Goal: Check status: Check status

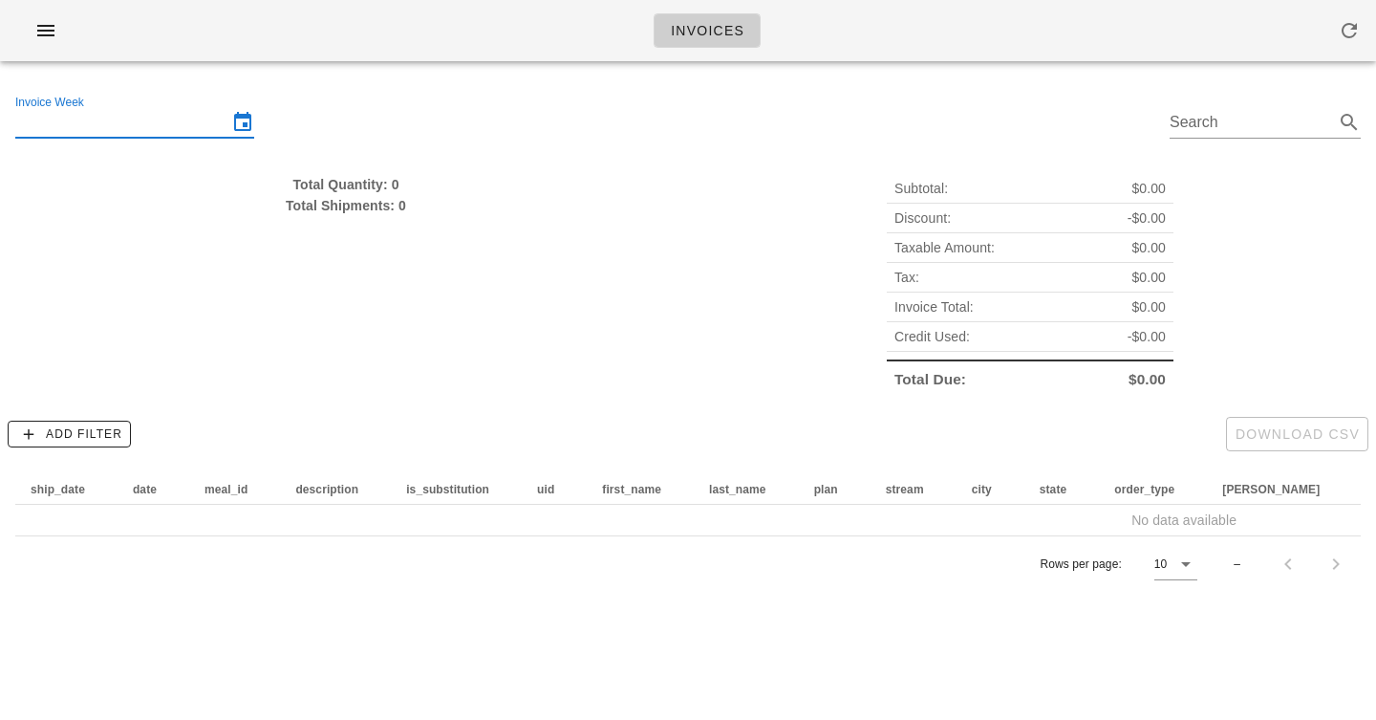
click at [159, 125] on input "Invoice Week" at bounding box center [121, 122] width 212 height 31
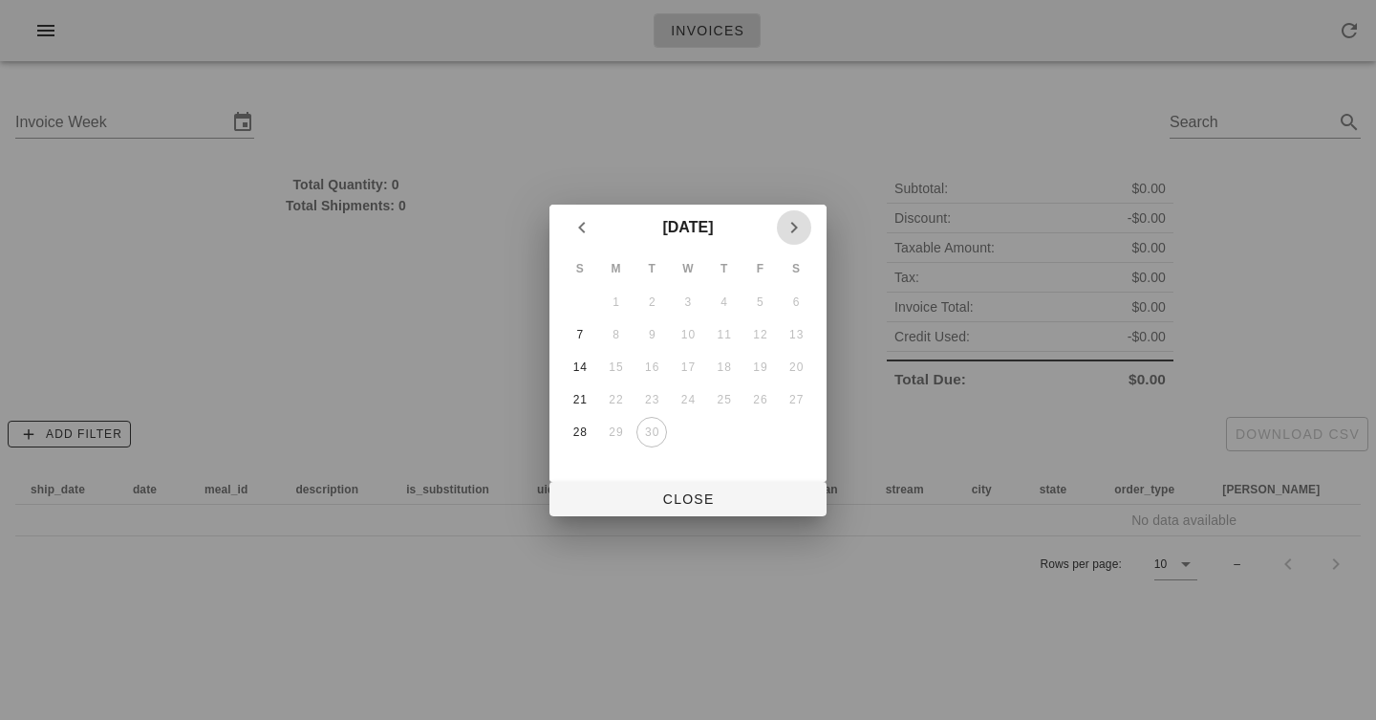
click at [791, 226] on icon "Next month" at bounding box center [794, 227] width 23 height 23
click at [579, 338] on div "5" at bounding box center [580, 334] width 31 height 13
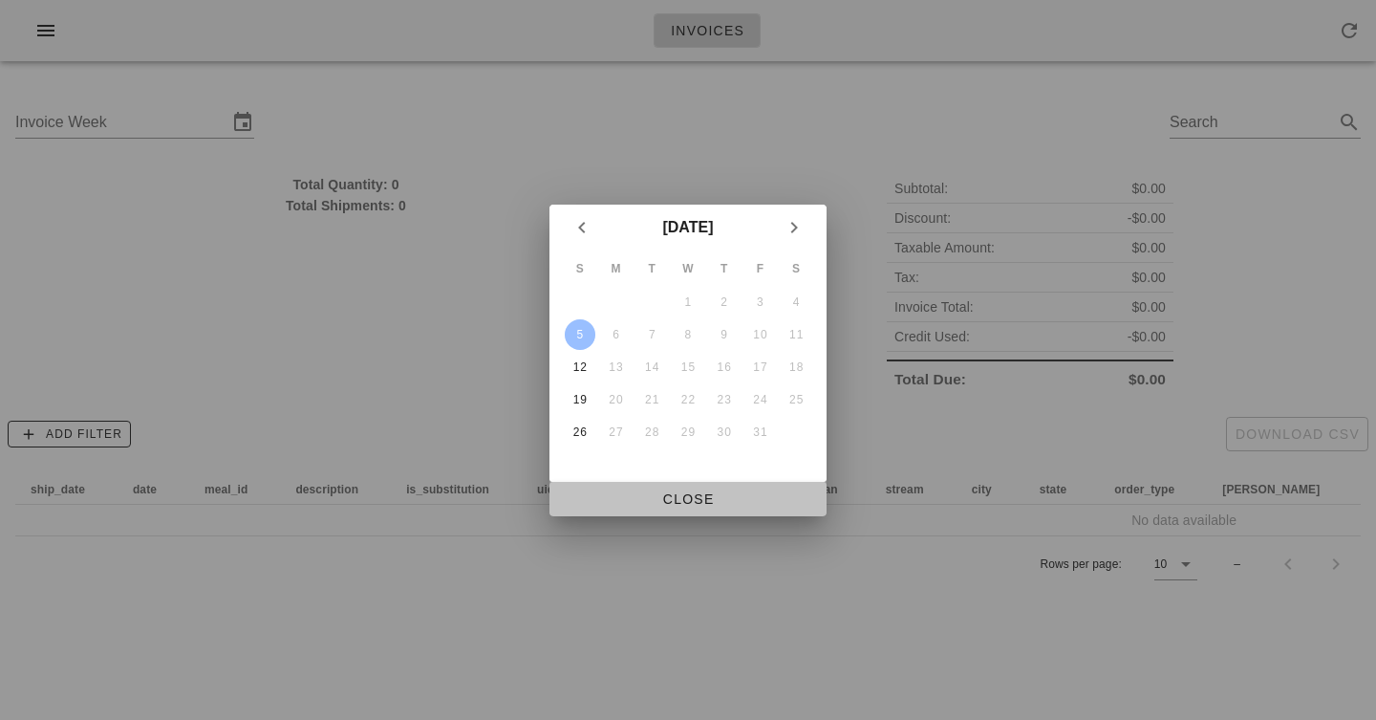
click at [696, 500] on span "Close" at bounding box center [688, 498] width 247 height 15
type input "[DATE]"
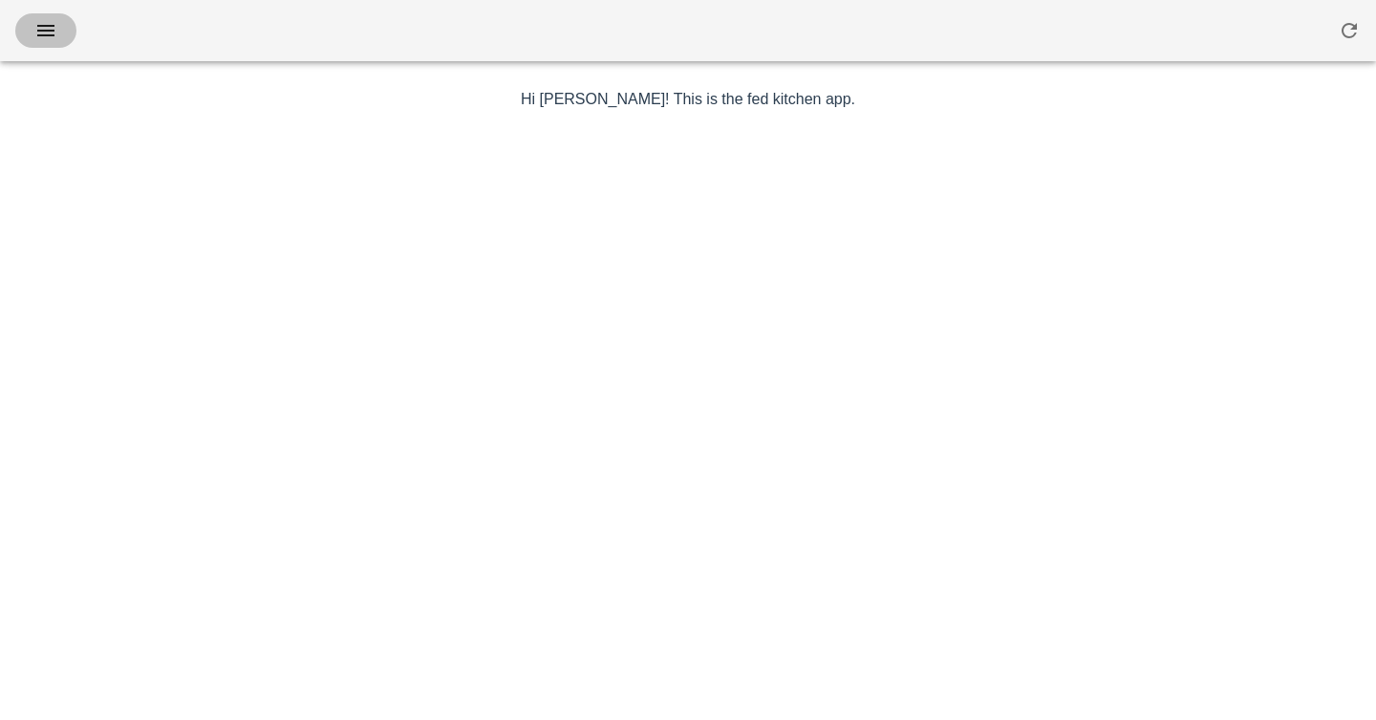
click at [35, 23] on icon "button" at bounding box center [45, 30] width 23 height 23
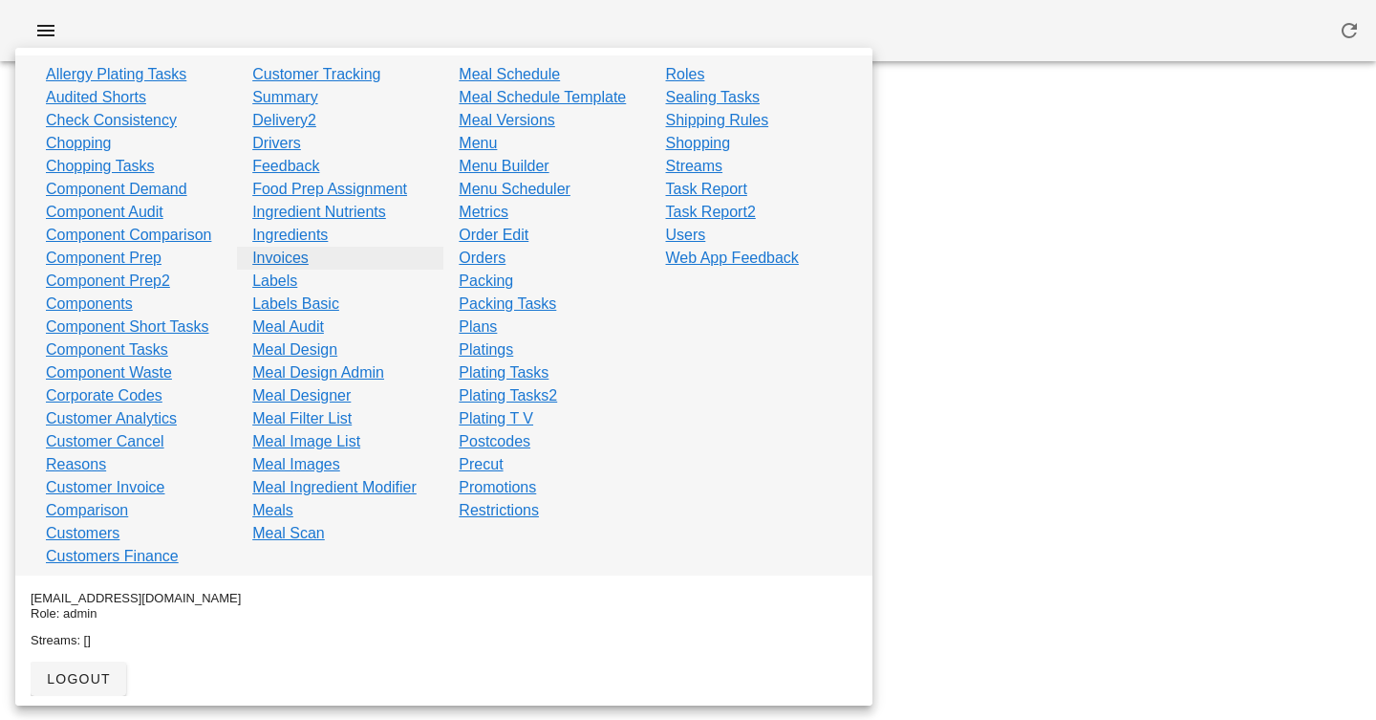
click at [286, 257] on link "Invoices" at bounding box center [280, 258] width 56 height 23
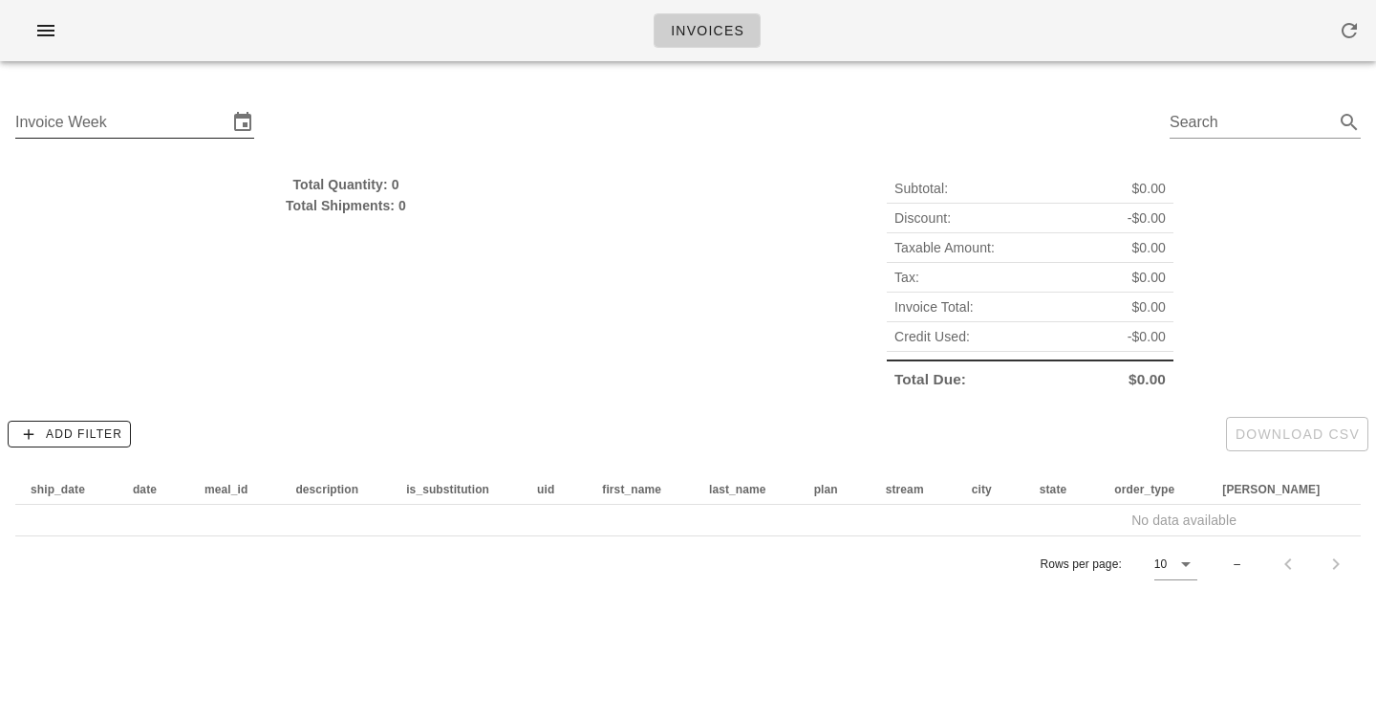
click at [180, 135] on input "Invoice Week" at bounding box center [121, 122] width 212 height 31
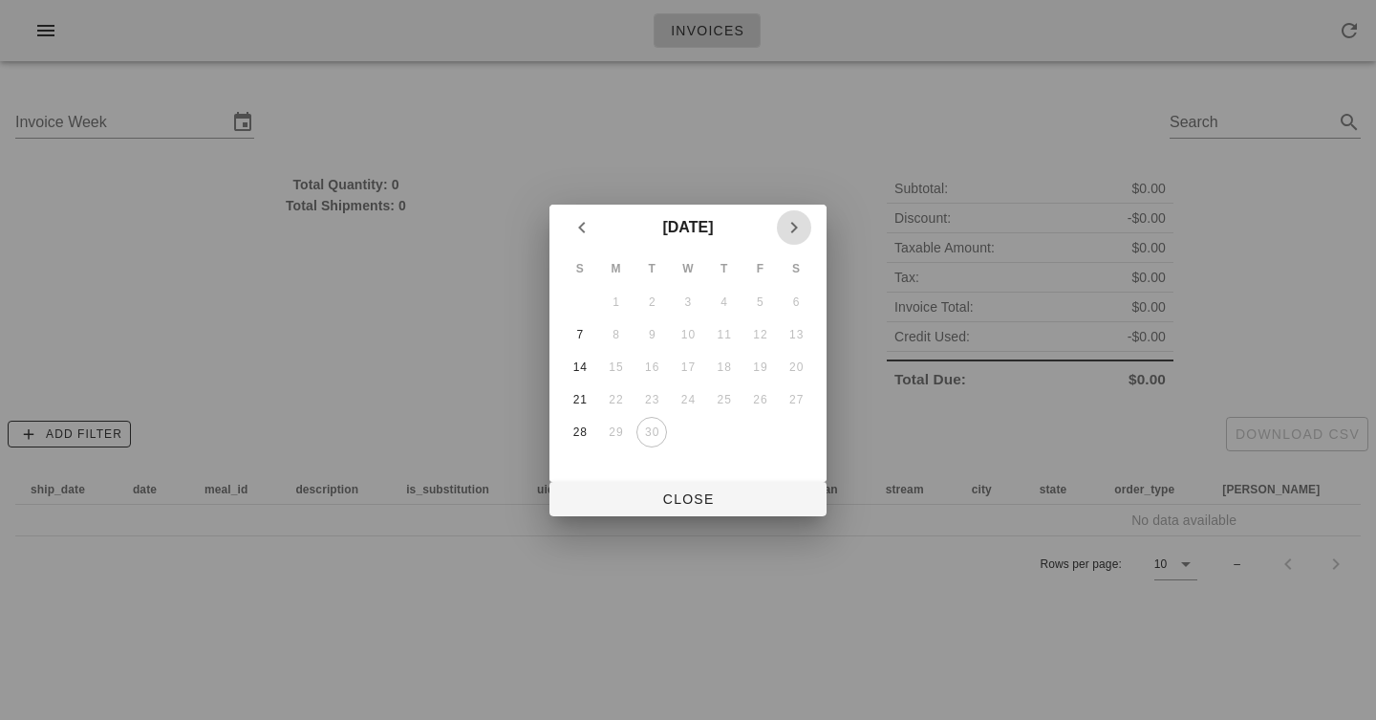
click at [796, 242] on button "Next month" at bounding box center [794, 227] width 34 height 34
click at [589, 331] on div "5" at bounding box center [580, 334] width 31 height 13
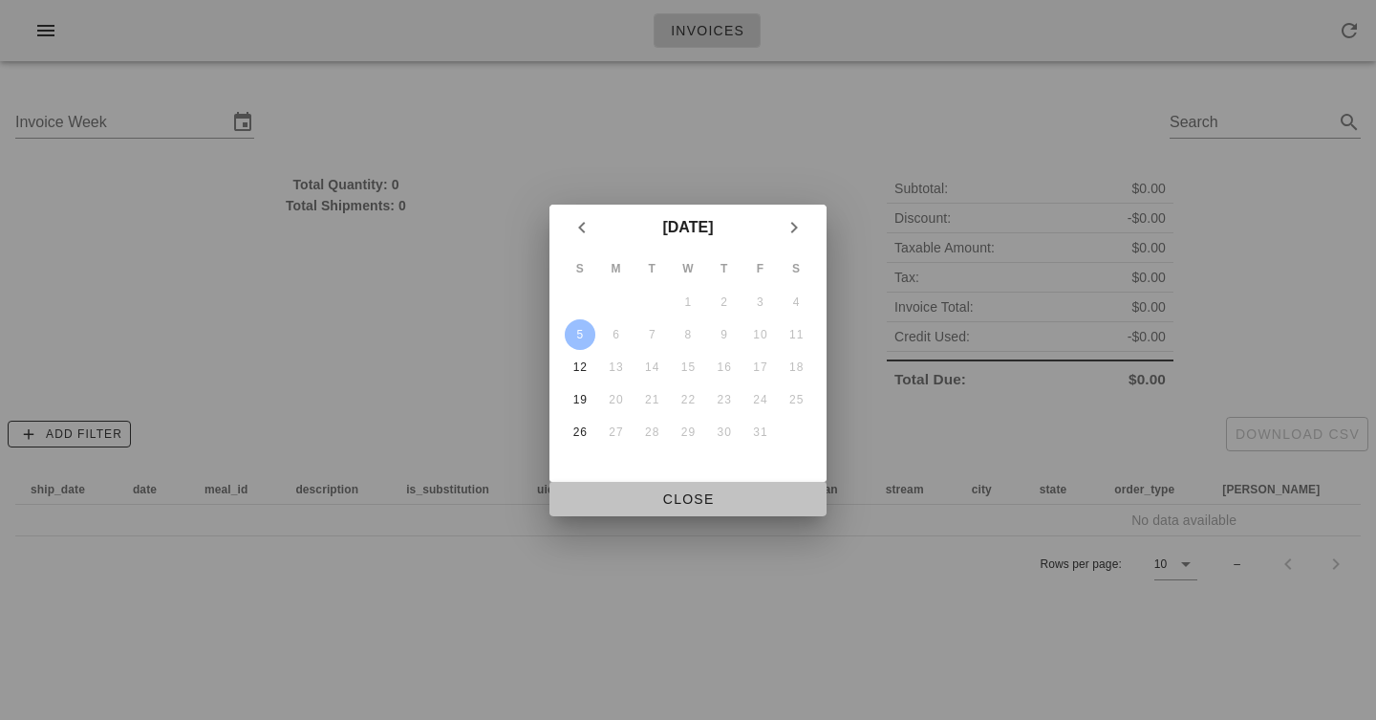
click at [689, 491] on span "Close" at bounding box center [688, 498] width 247 height 15
type input "[DATE]"
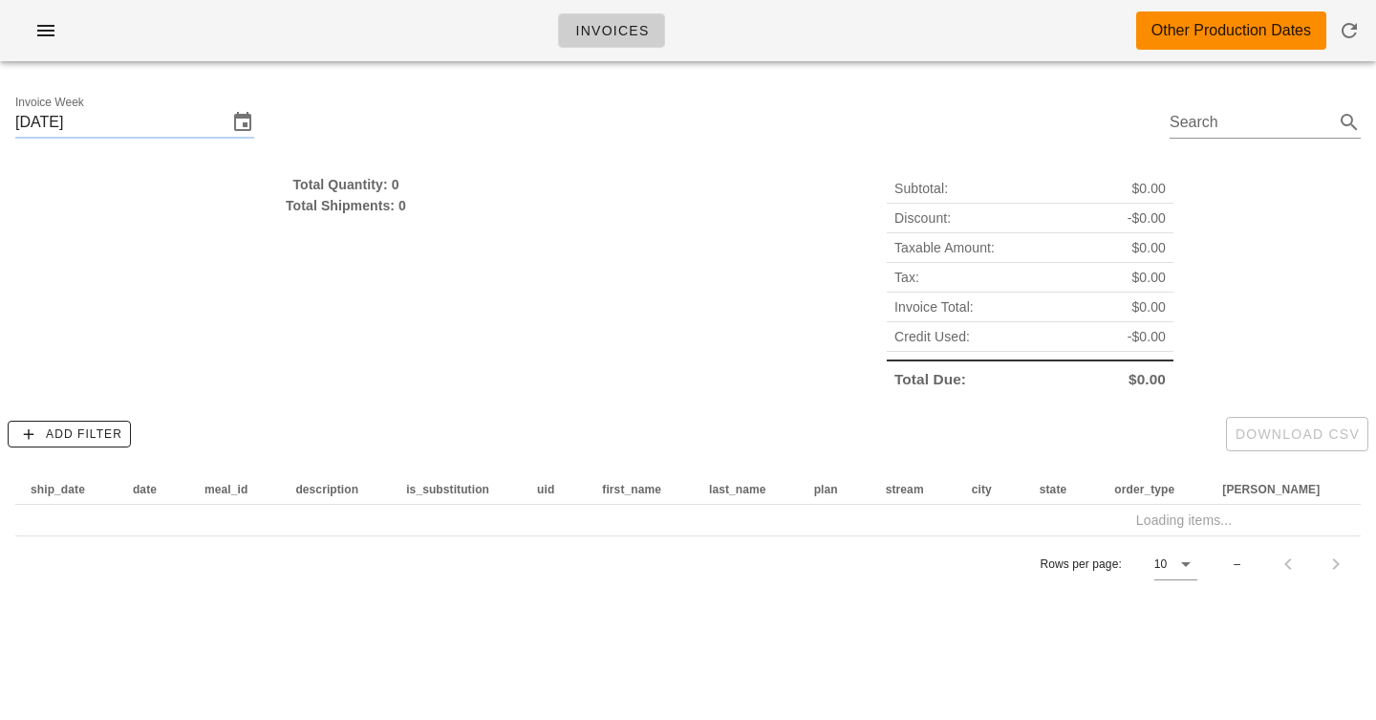
click at [441, 91] on div "Invoice Week [DATE] Search" at bounding box center [688, 124] width 1376 height 97
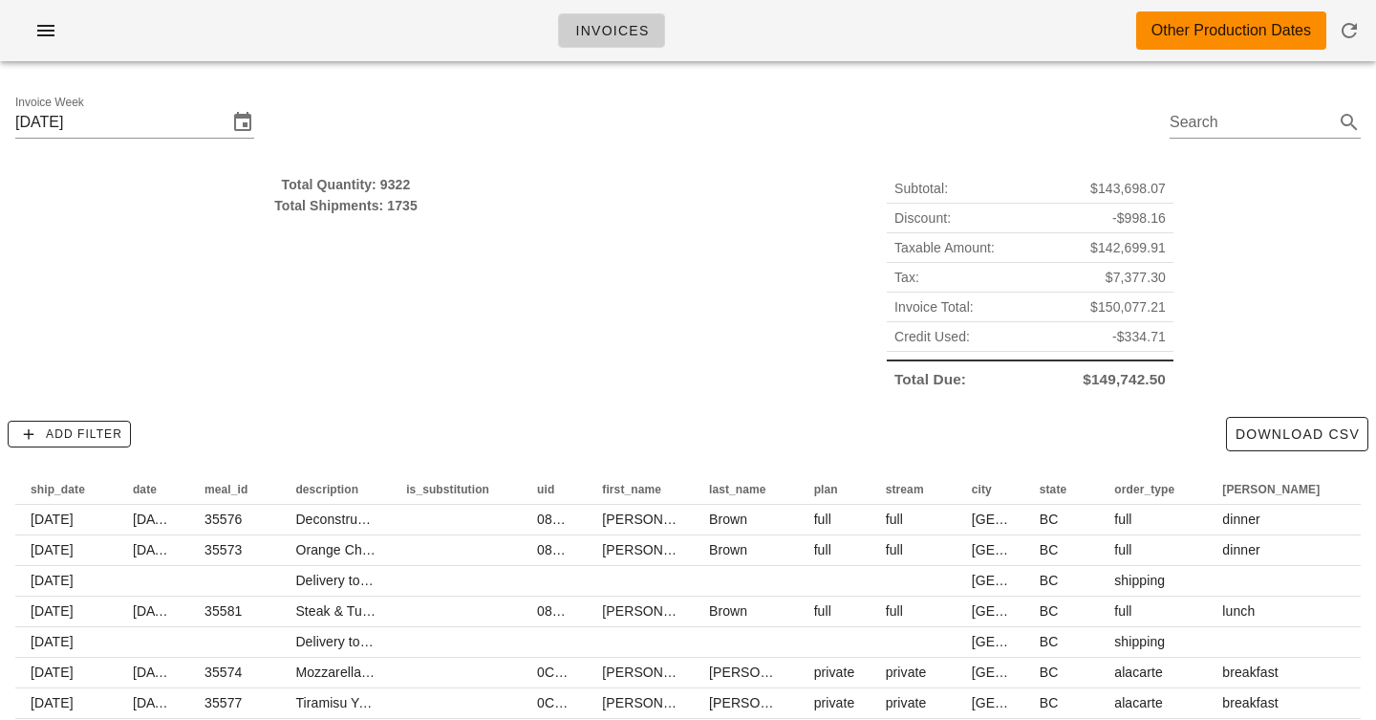
click at [440, 38] on div "Invoices Other Production Dates" at bounding box center [688, 30] width 1376 height 61
click at [437, 141] on div "Invoice Week [DATE] Search" at bounding box center [688, 124] width 1376 height 97
